Goal: Task Accomplishment & Management: Complete application form

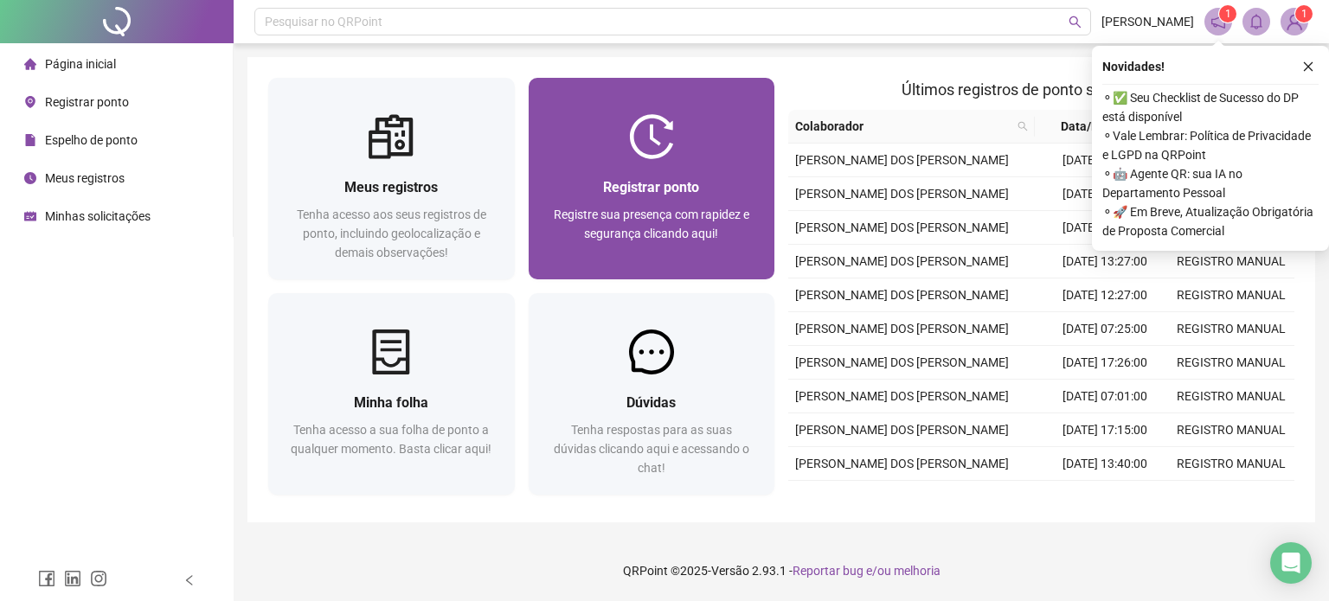
click at [647, 144] on img at bounding box center [651, 136] width 45 height 45
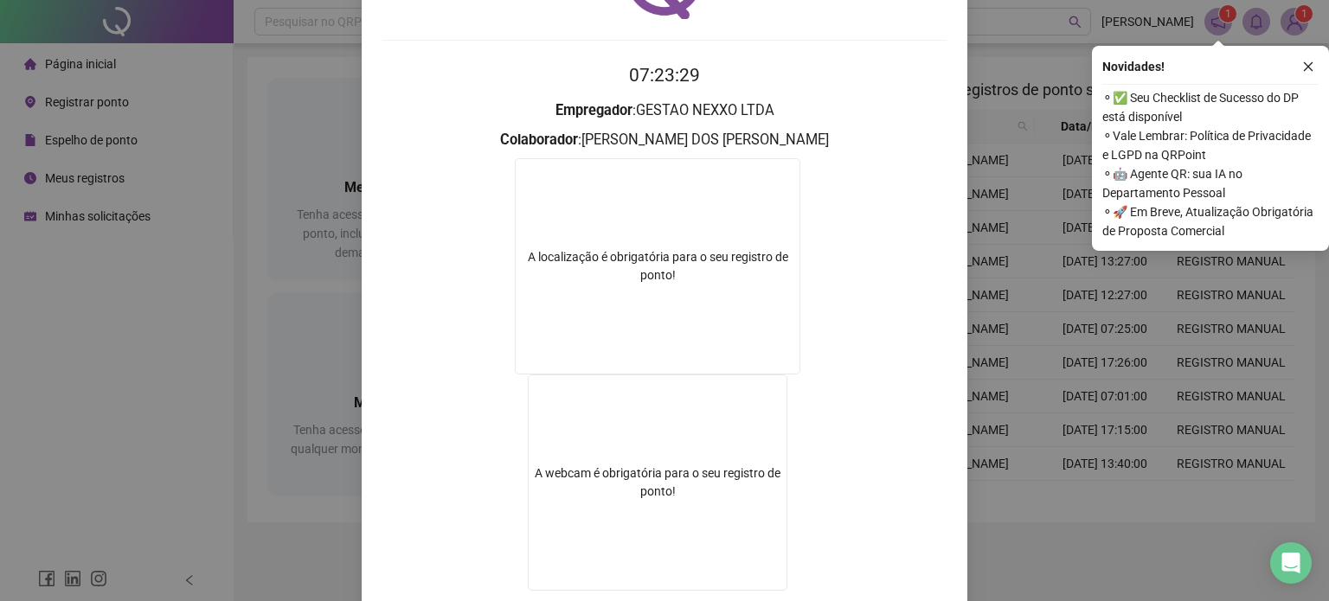
scroll to position [232, 0]
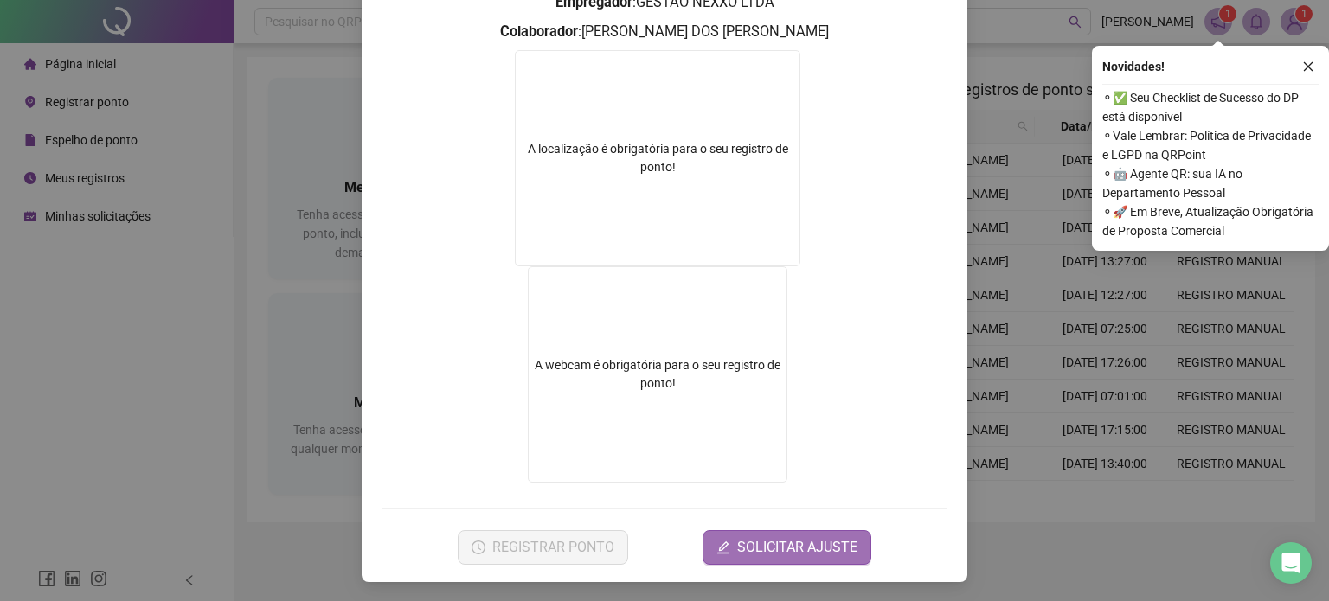
click at [755, 545] on span "SOLICITAR AJUSTE" at bounding box center [797, 547] width 120 height 21
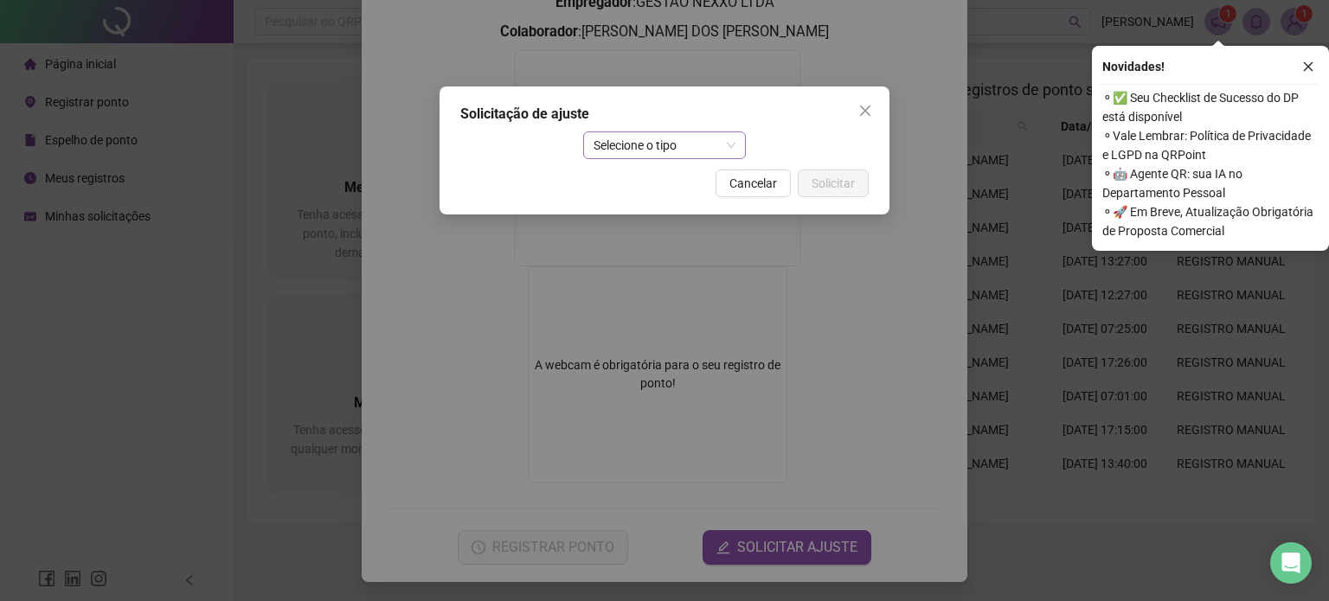
click at [713, 155] on span "Selecione o tipo" at bounding box center [665, 145] width 143 height 26
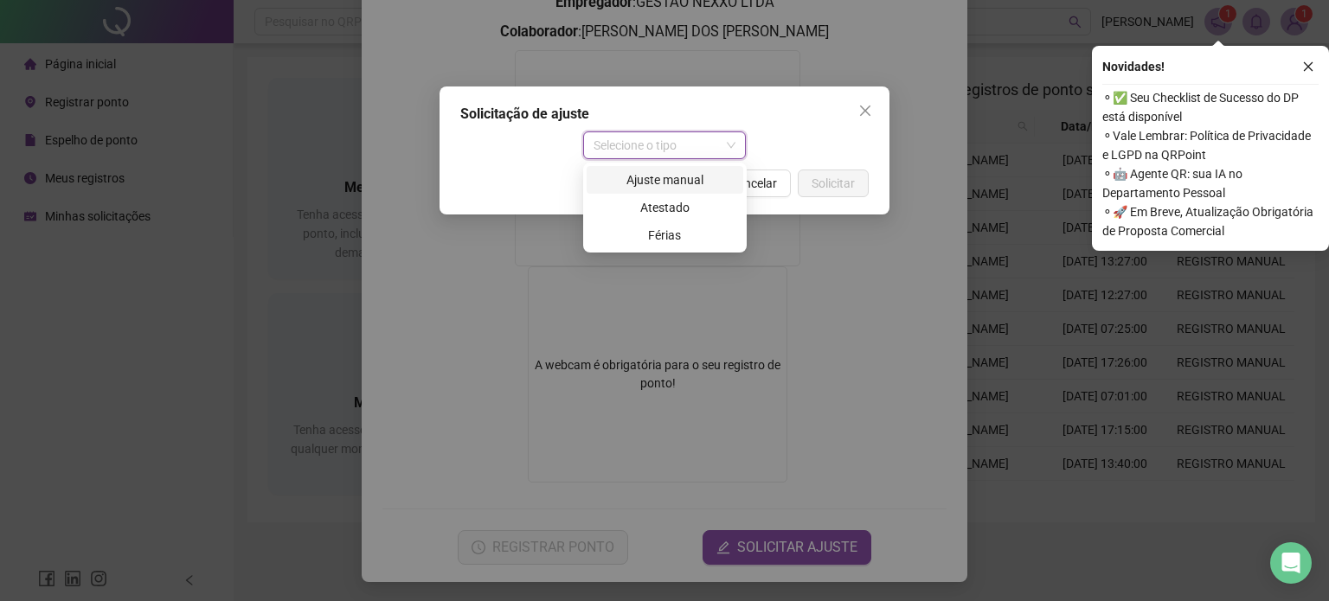
click at [672, 183] on div "Ajuste manual" at bounding box center [665, 179] width 136 height 19
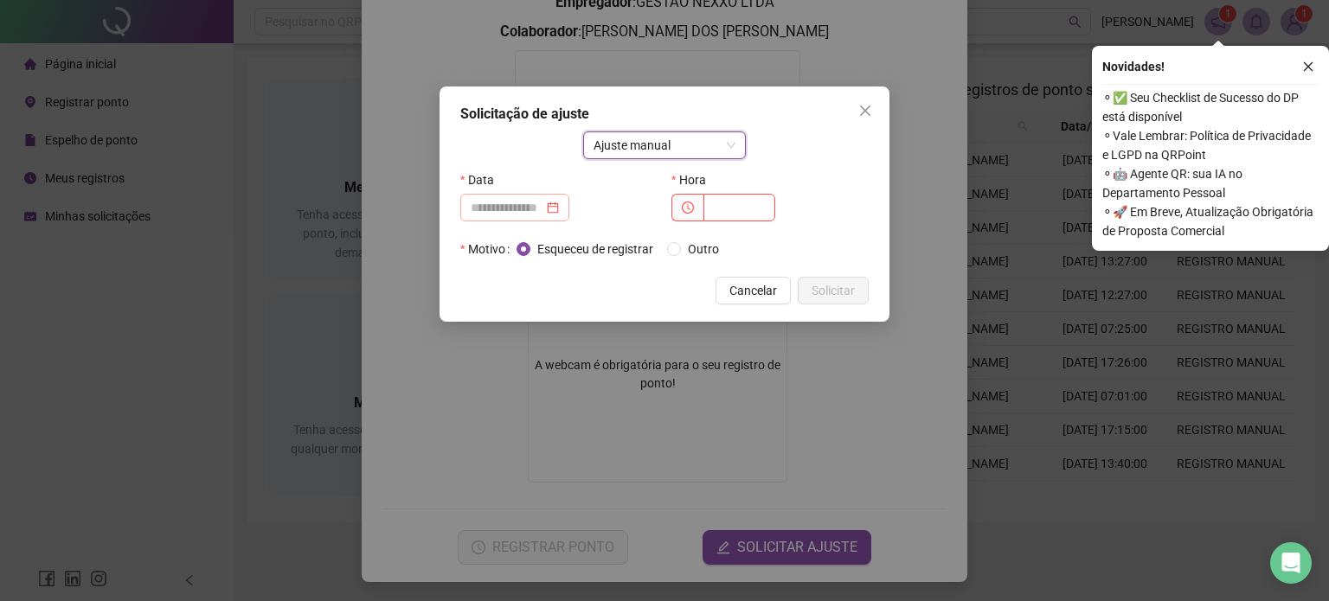
click at [495, 218] on div at bounding box center [514, 208] width 109 height 28
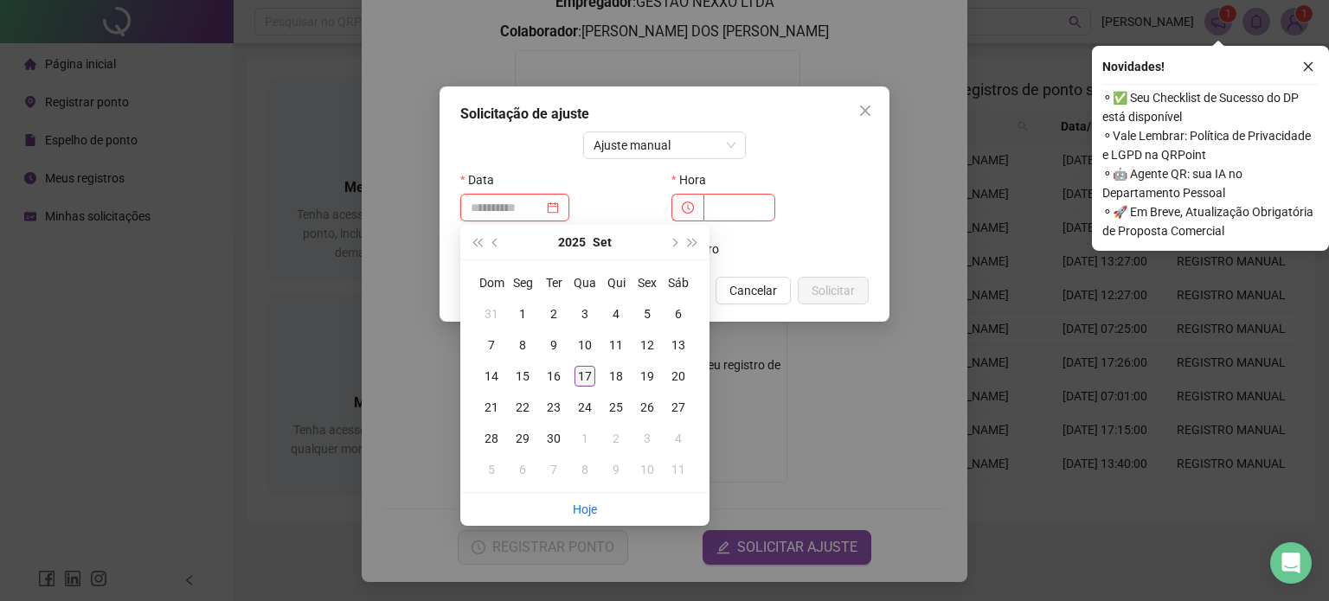
type input "**********"
click at [589, 375] on div "17" at bounding box center [585, 376] width 21 height 21
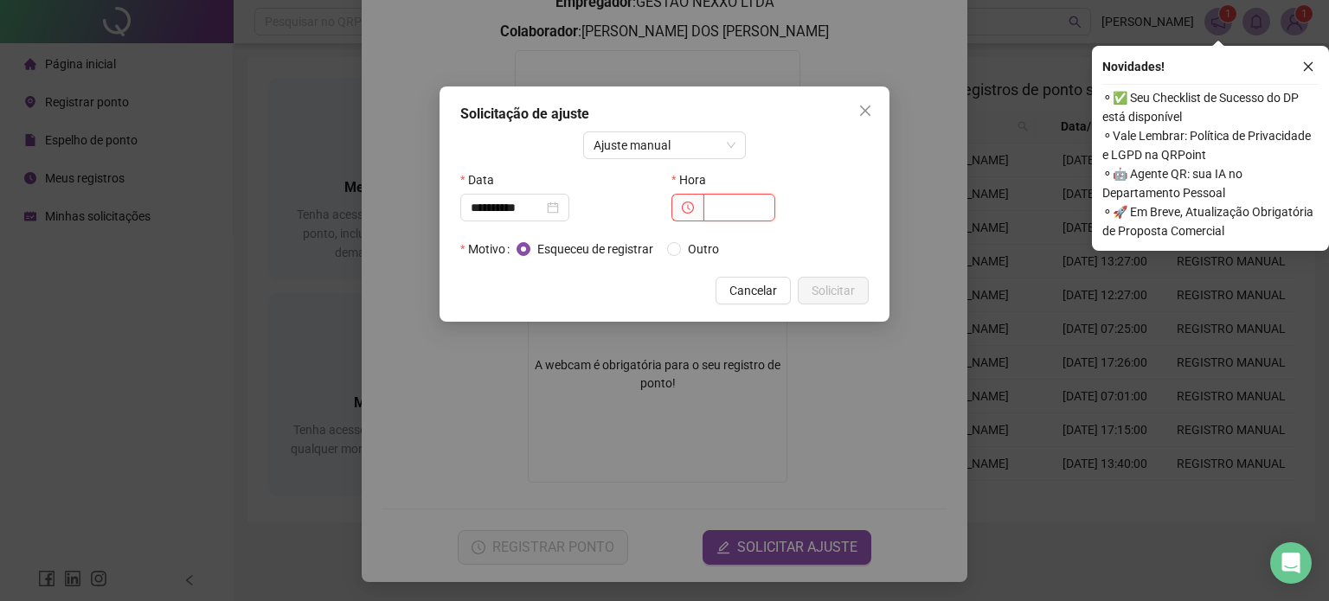
click at [743, 212] on input "text" at bounding box center [740, 208] width 72 height 28
type input "*****"
click at [702, 241] on span "Outro" at bounding box center [703, 249] width 45 height 19
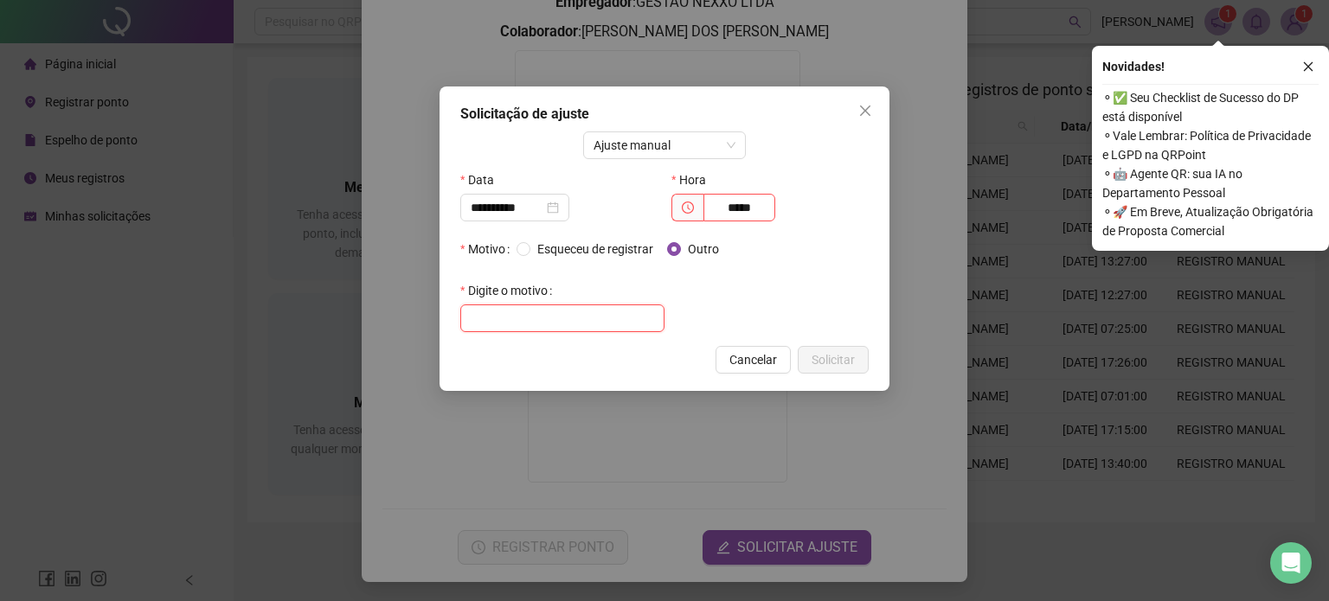
click at [572, 325] on input "text" at bounding box center [562, 319] width 204 height 28
type input "**********"
click at [829, 368] on span "Solicitar" at bounding box center [833, 359] width 43 height 19
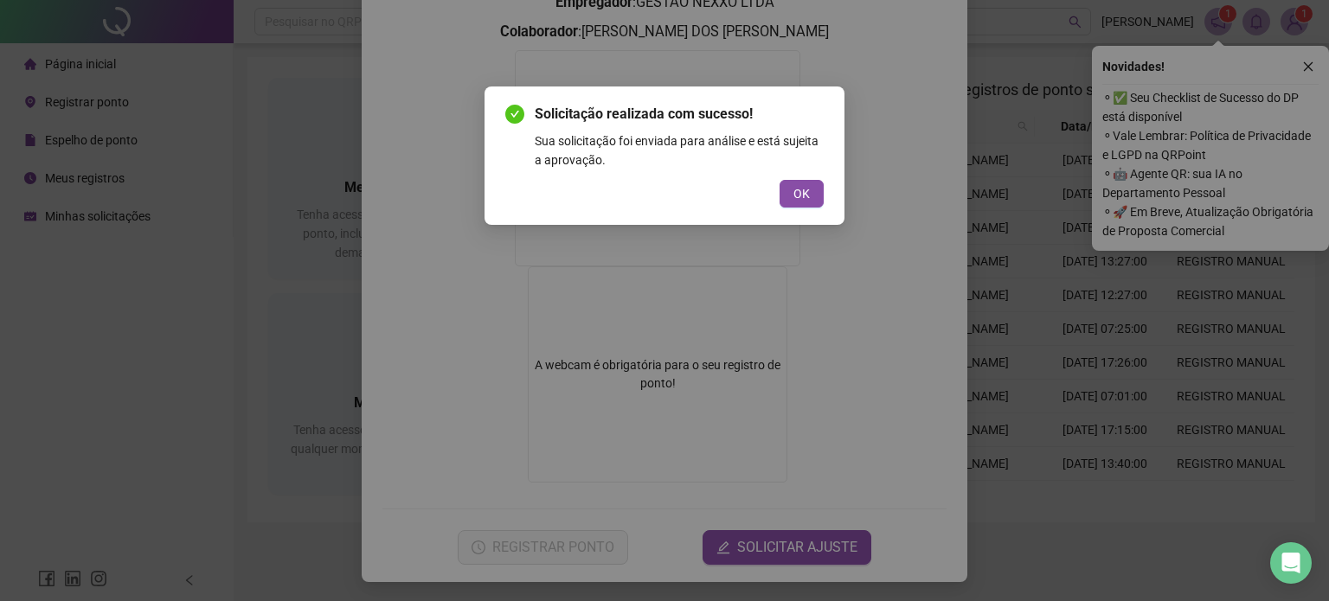
click at [807, 192] on span "OK" at bounding box center [802, 193] width 16 height 19
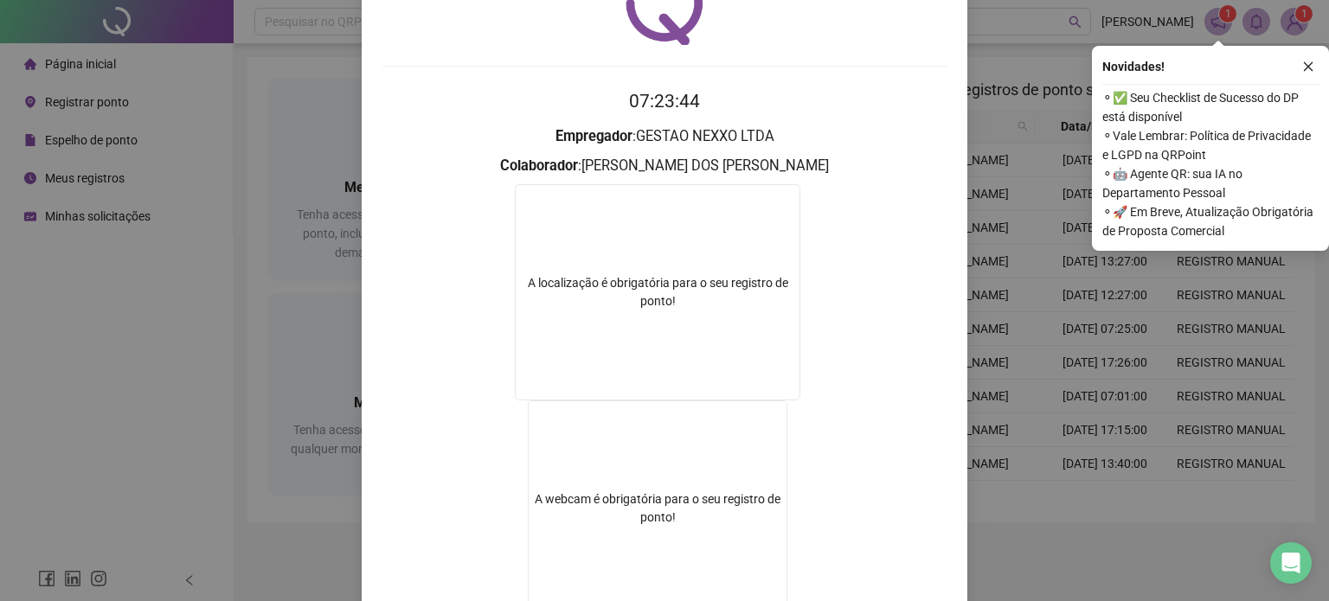
scroll to position [0, 0]
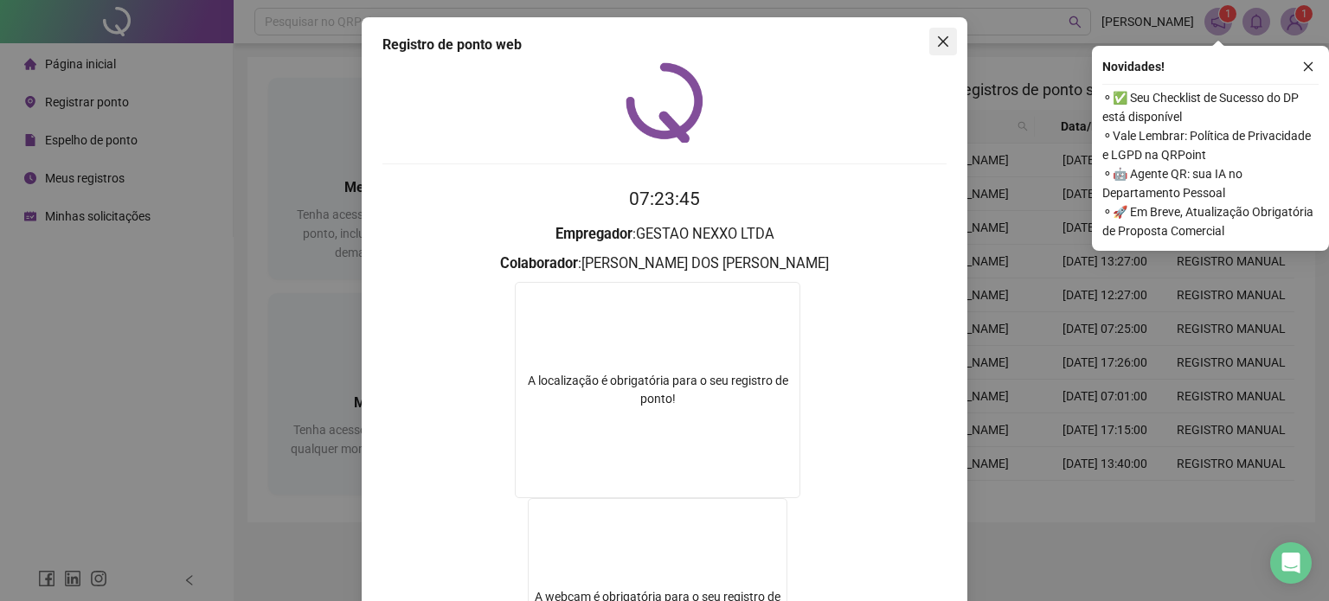
click at [936, 47] on icon "close" at bounding box center [943, 42] width 14 height 14
